Goal: Find specific page/section: Find specific page/section

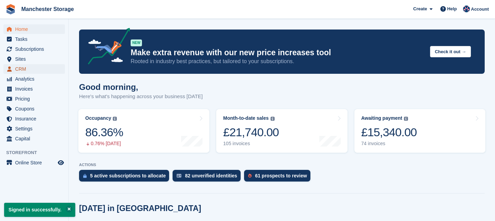
click at [34, 68] on span "CRM" at bounding box center [35, 69] width 41 height 10
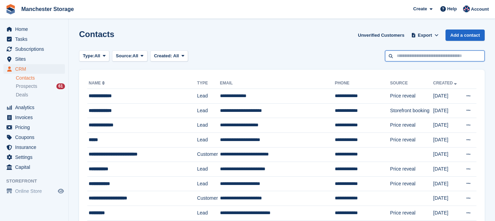
click at [407, 53] on input "text" at bounding box center [435, 56] width 100 height 11
type input "*****"
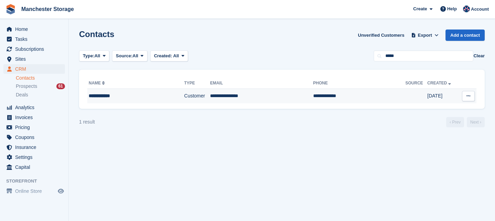
click at [313, 95] on td "**********" at bounding box center [359, 96] width 92 height 14
